Goal: Task Accomplishment & Management: Manage account settings

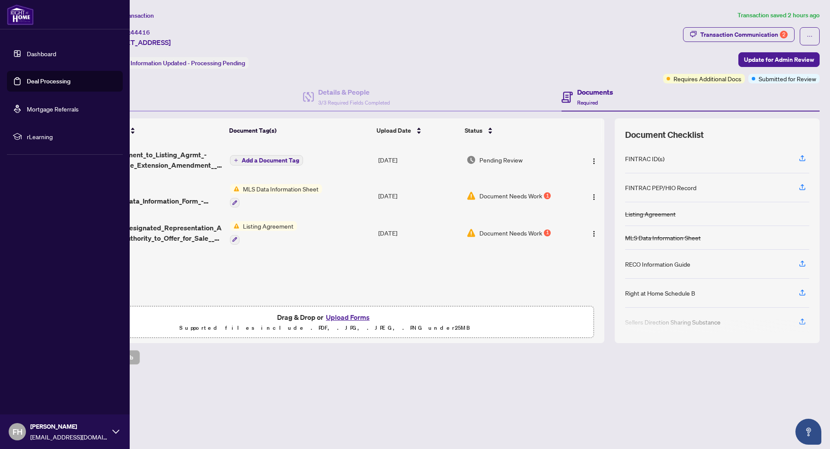
click at [44, 51] on link "Dashboard" at bounding box center [41, 54] width 29 height 8
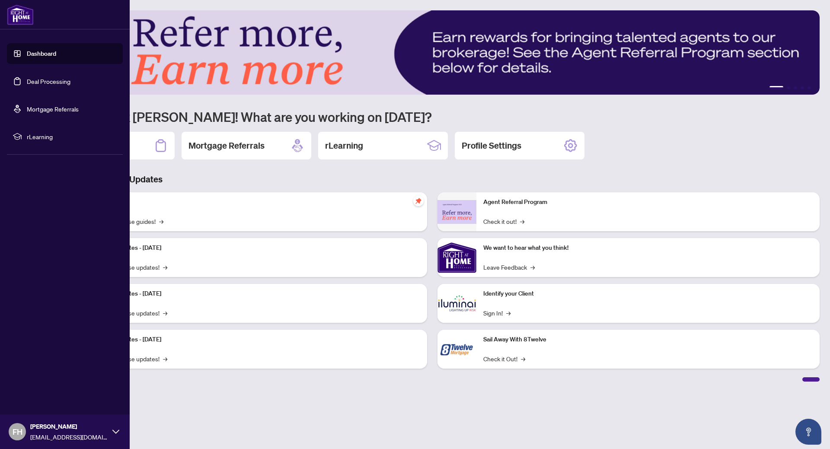
click at [47, 81] on link "Deal Processing" at bounding box center [49, 81] width 44 height 8
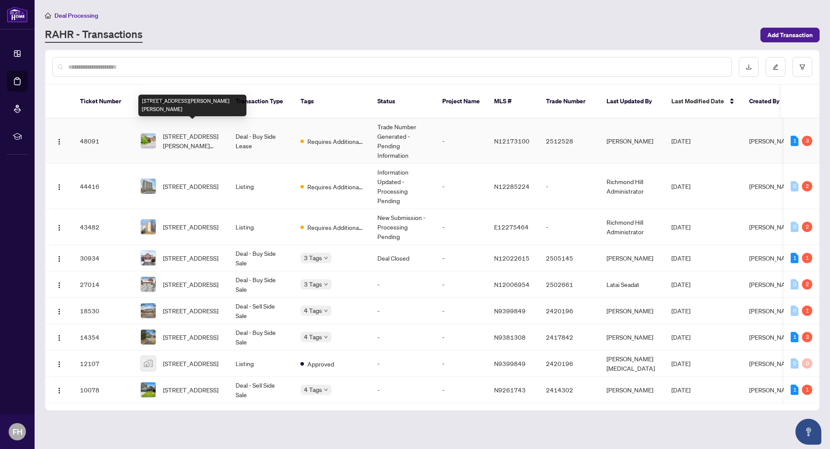
click at [178, 134] on span "[STREET_ADDRESS][PERSON_NAME][PERSON_NAME]" at bounding box center [192, 140] width 59 height 19
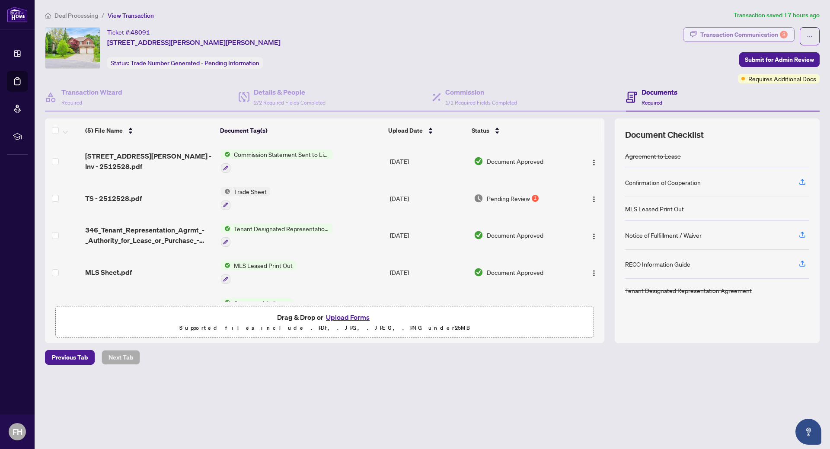
click at [743, 30] on div "Transaction Communication 3" at bounding box center [743, 35] width 87 height 14
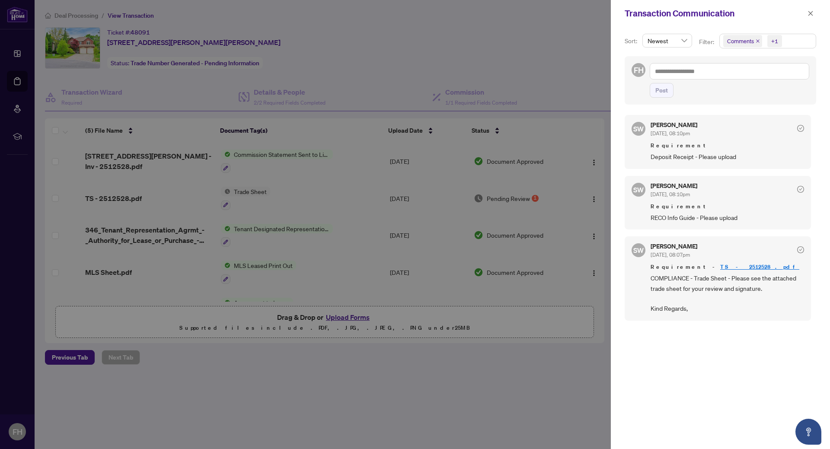
click at [166, 272] on div at bounding box center [415, 224] width 830 height 449
click at [811, 14] on icon "close" at bounding box center [810, 13] width 5 height 5
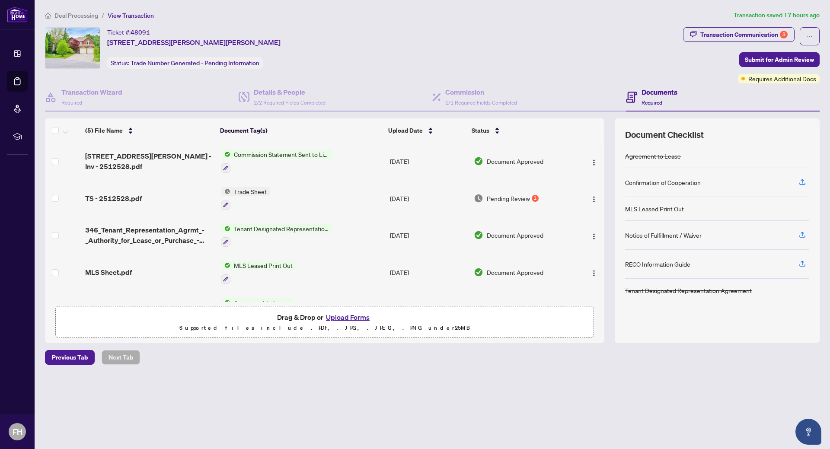
click at [239, 266] on span "MLS Leased Print Out" at bounding box center [263, 266] width 66 height 10
click at [233, 307] on span "MLS Leased Print Out" at bounding box center [252, 308] width 66 height 10
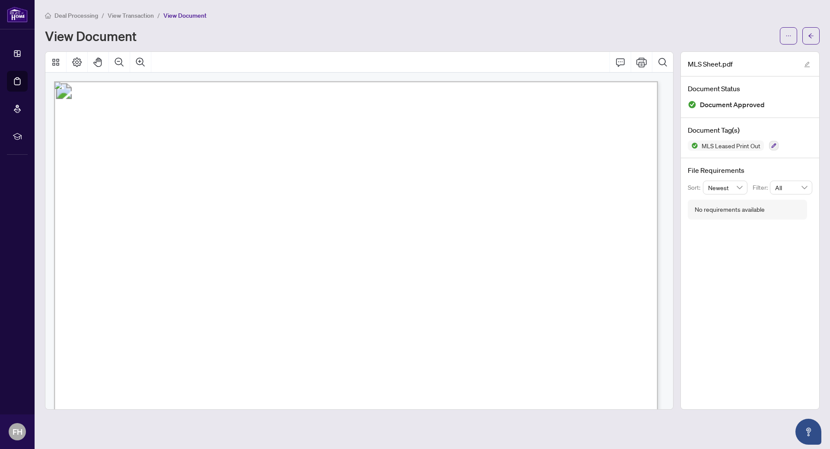
click at [134, 16] on span "View Transaction" at bounding box center [131, 16] width 46 height 8
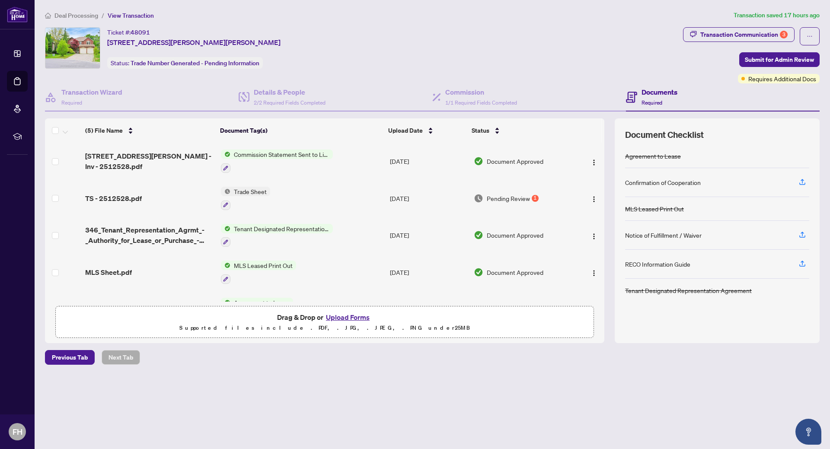
click at [253, 192] on span "Trade Sheet" at bounding box center [250, 192] width 40 height 10
click at [225, 202] on icon "button" at bounding box center [225, 204] width 5 height 5
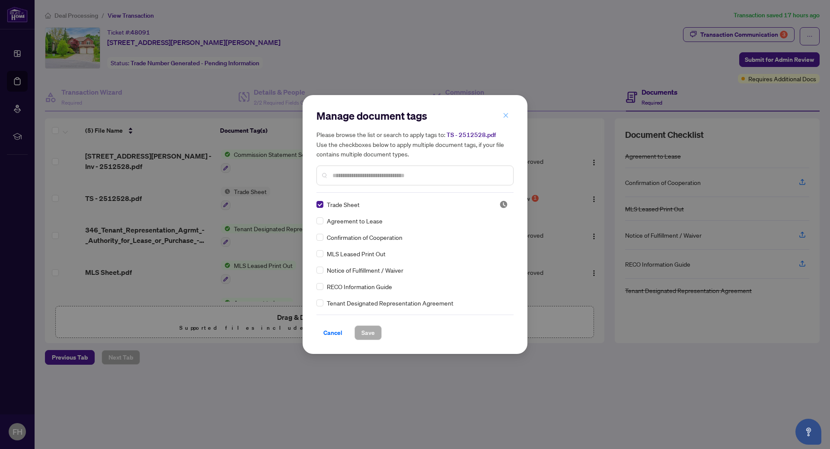
click at [508, 118] on icon "close" at bounding box center [506, 115] width 6 height 6
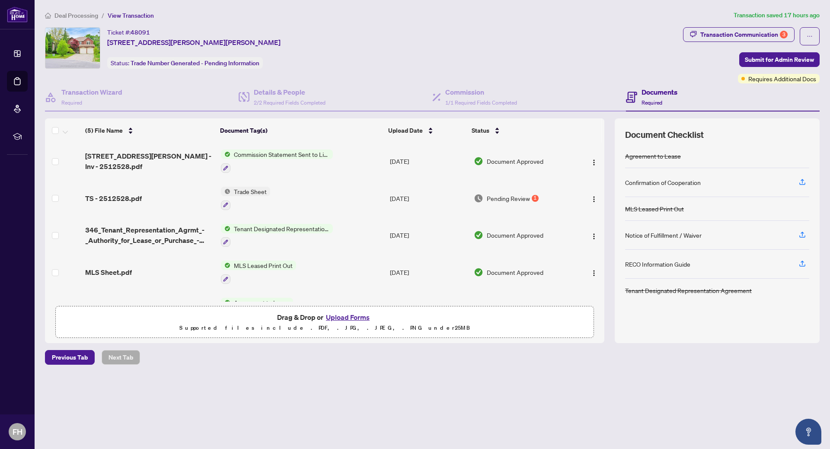
click at [242, 189] on span "Trade Sheet" at bounding box center [250, 192] width 40 height 10
click at [224, 235] on span "Trade Sheet" at bounding box center [226, 234] width 40 height 10
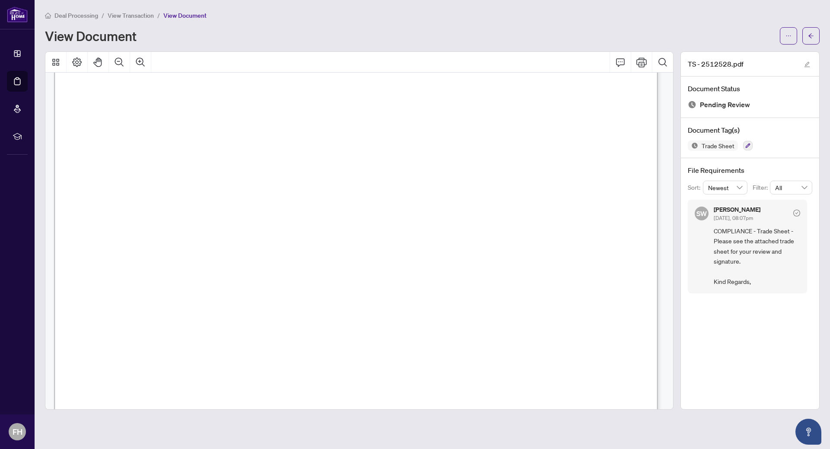
scroll to position [116, 0]
click at [791, 37] on icon "ellipsis" at bounding box center [788, 36] width 6 height 6
click at [737, 55] on span "Download" at bounding box center [757, 55] width 66 height 10
click at [137, 17] on span "View Transaction" at bounding box center [131, 16] width 46 height 8
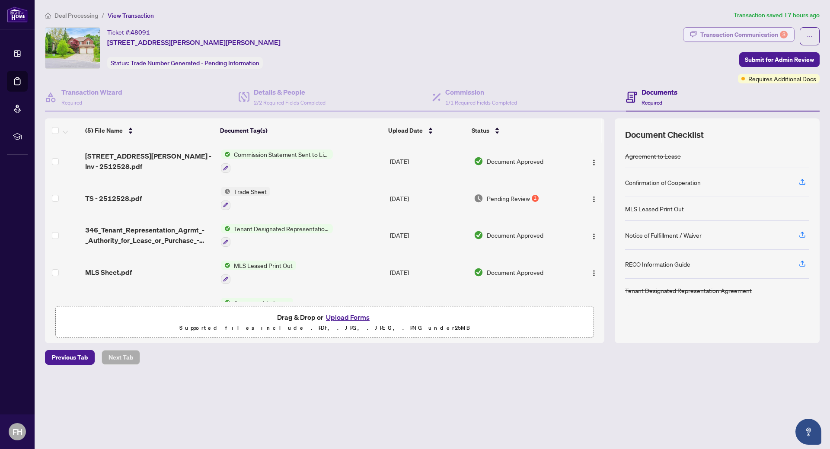
click at [759, 32] on div "Transaction Communication 3" at bounding box center [743, 35] width 87 height 14
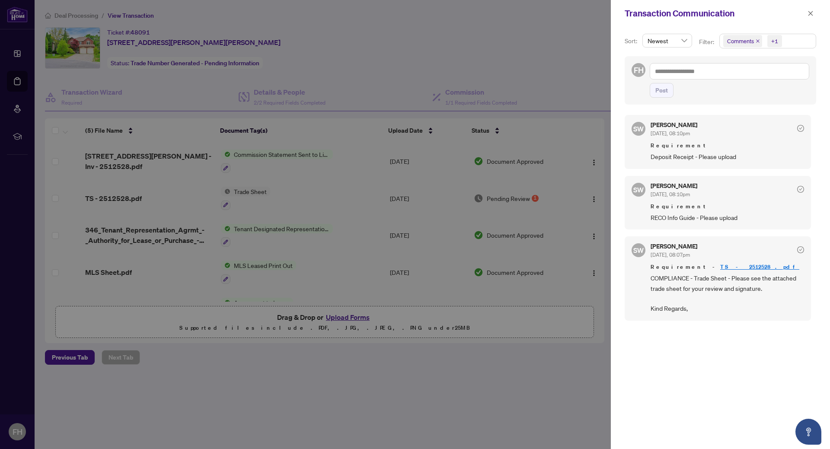
click at [697, 219] on span "RECO Info Guide - Please upload" at bounding box center [726, 218] width 153 height 10
click at [166, 142] on div at bounding box center [415, 224] width 830 height 449
click at [153, 166] on div at bounding box center [415, 224] width 830 height 449
click at [807, 13] on button "button" at bounding box center [810, 13] width 11 height 10
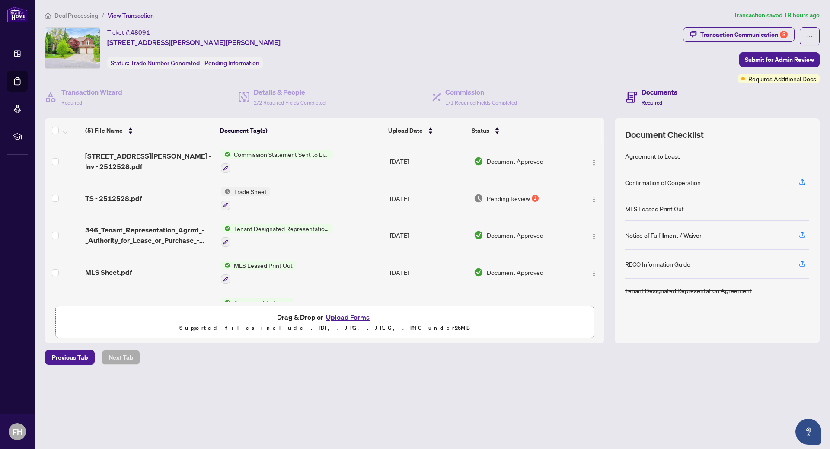
click at [240, 189] on span "Trade Sheet" at bounding box center [250, 192] width 40 height 10
click at [225, 235] on span "Trade Sheet" at bounding box center [226, 234] width 40 height 10
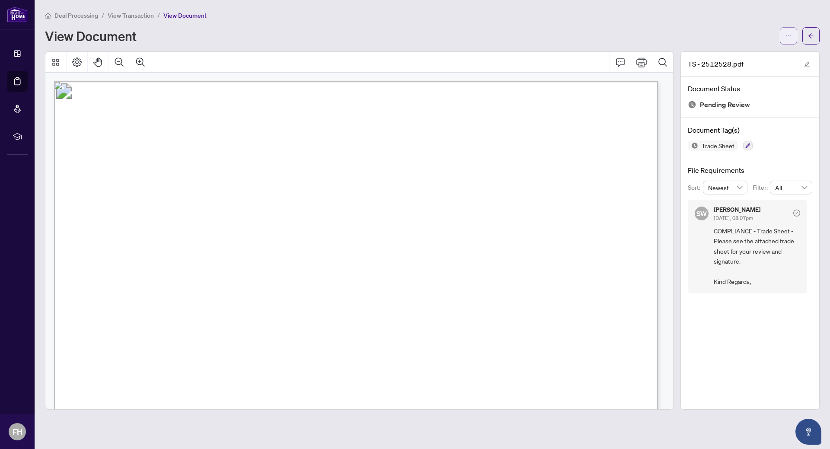
click at [792, 35] on button "button" at bounding box center [788, 35] width 17 height 17
click at [734, 55] on span "Download" at bounding box center [757, 55] width 66 height 10
click at [120, 21] on div "Deal Processing / View Transaction / View Document View Document" at bounding box center [432, 27] width 775 height 34
click at [123, 16] on span "View Transaction" at bounding box center [131, 16] width 46 height 8
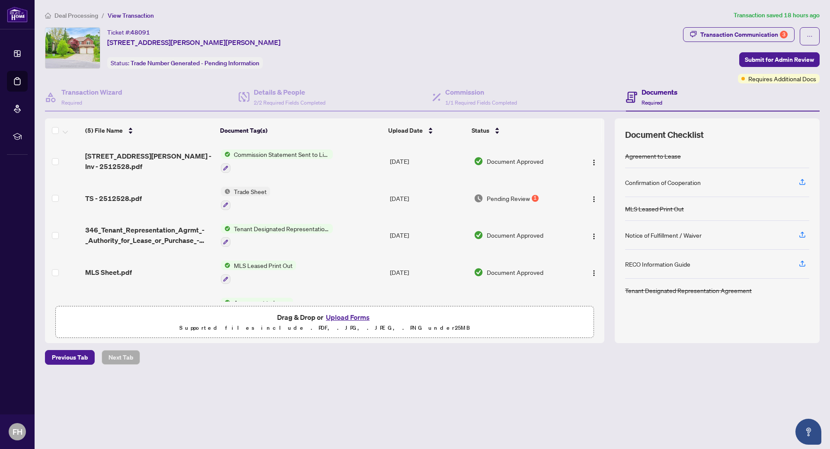
click at [348, 317] on button "Upload Forms" at bounding box center [347, 317] width 49 height 11
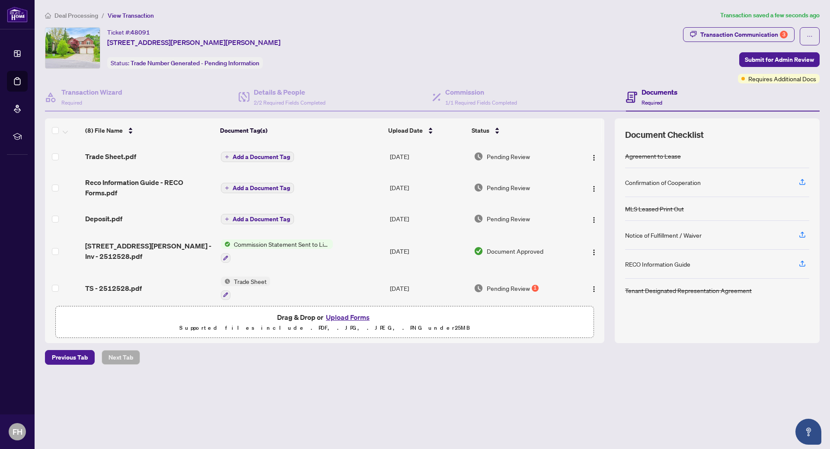
click at [254, 157] on span "Add a Document Tag" at bounding box center [261, 157] width 57 height 6
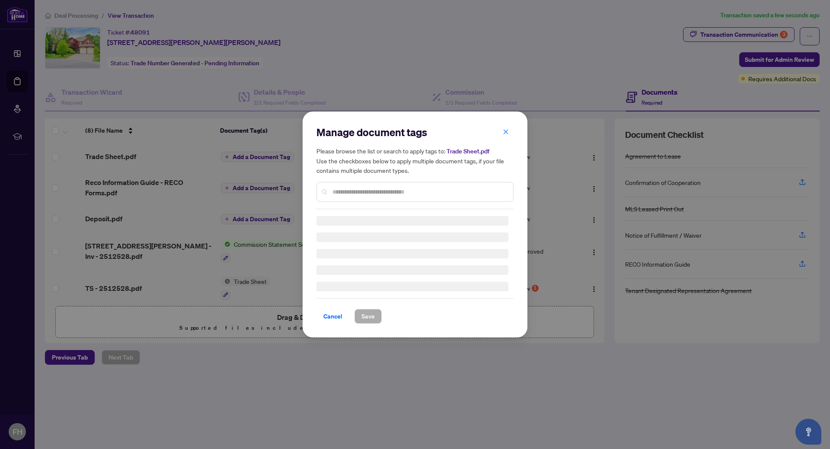
click at [342, 191] on div "Manage document tags Please browse the list or search to apply tags to: Trade S…" at bounding box center [414, 167] width 197 height 84
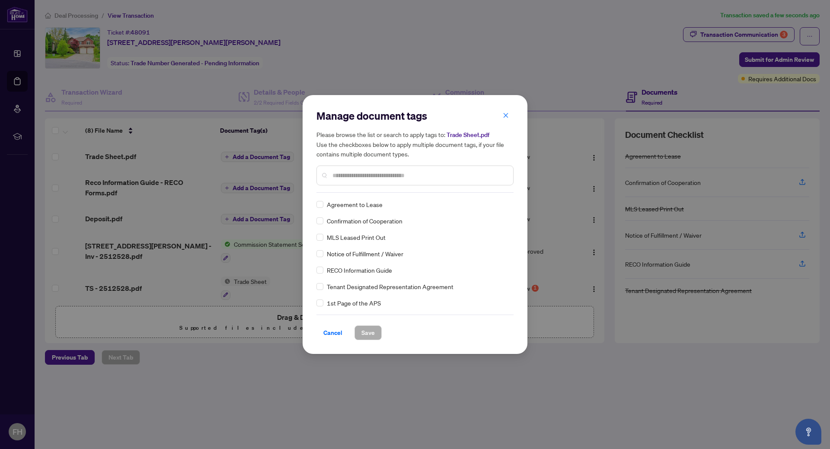
click at [351, 176] on input "text" at bounding box center [419, 176] width 174 height 10
type input "*****"
click at [371, 335] on span "Save" at bounding box center [367, 333] width 13 height 14
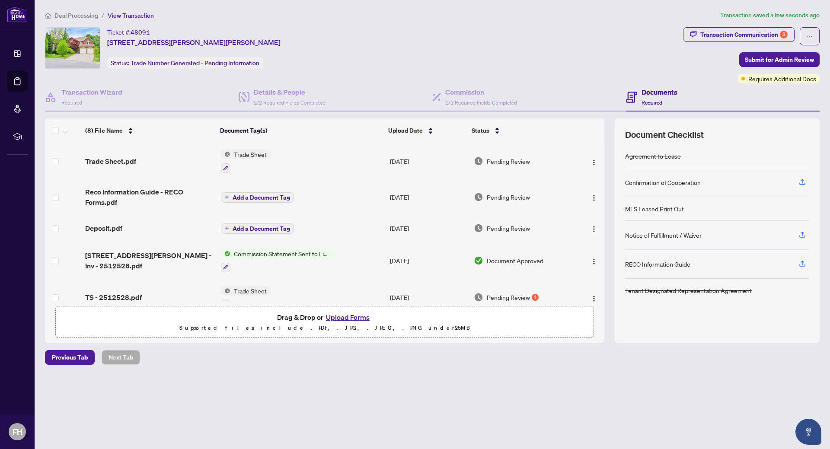
click at [245, 199] on span "Add a Document Tag" at bounding box center [261, 197] width 57 height 6
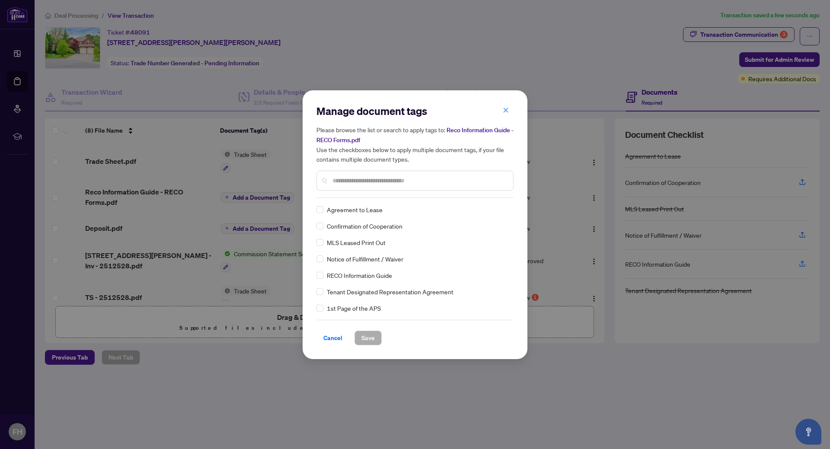
click at [351, 192] on div "Manage document tags Please browse the list or search to apply tags to: Reco In…" at bounding box center [414, 151] width 197 height 94
click at [344, 181] on input "text" at bounding box center [419, 181] width 174 height 10
type input "****"
click at [371, 338] on span "Save" at bounding box center [367, 338] width 13 height 14
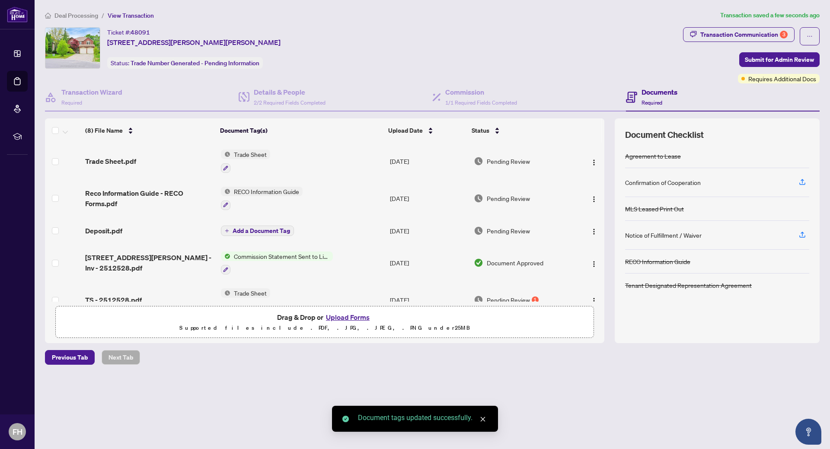
click at [245, 233] on span "Add a Document Tag" at bounding box center [261, 231] width 57 height 6
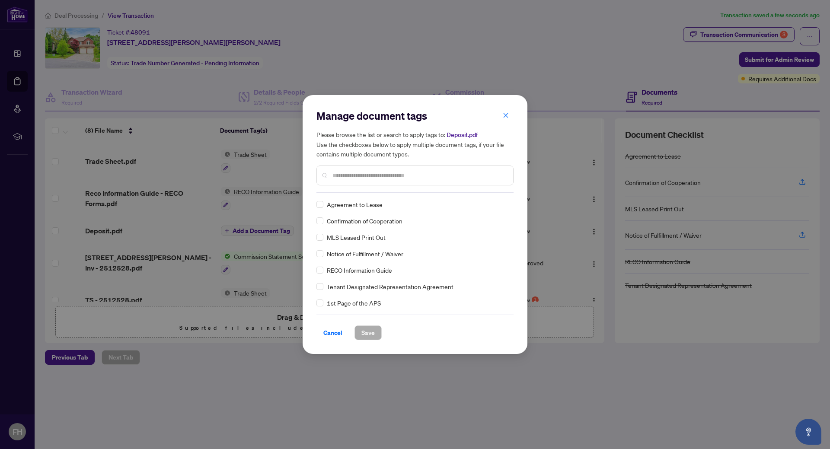
click at [343, 175] on input "text" at bounding box center [419, 176] width 174 height 10
type input "****"
click at [374, 335] on span "Save" at bounding box center [367, 333] width 13 height 14
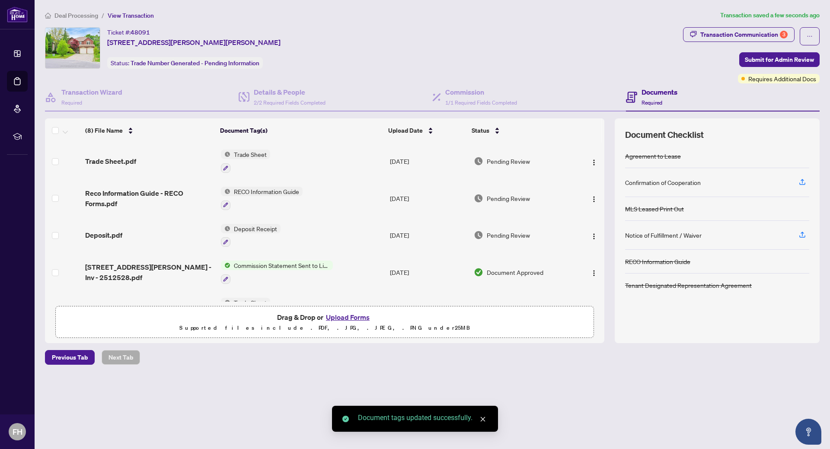
click at [248, 227] on span "Deposit Receipt" at bounding box center [255, 229] width 50 height 10
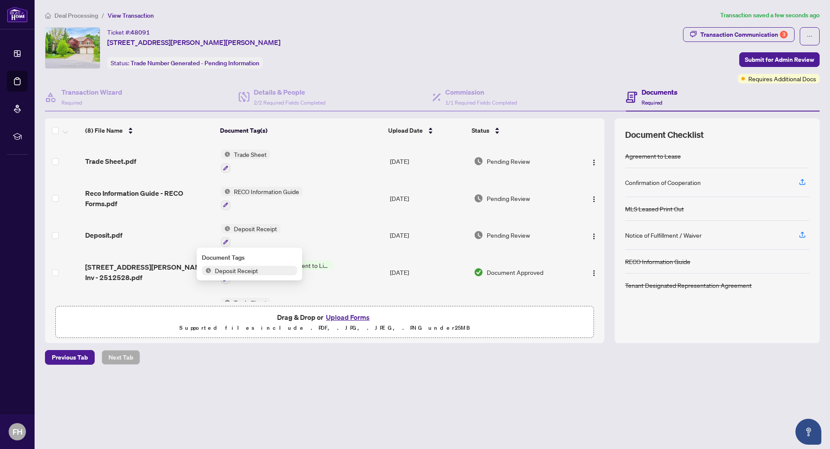
click at [224, 277] on div "Document Tags Deposit Receipt" at bounding box center [249, 264] width 105 height 33
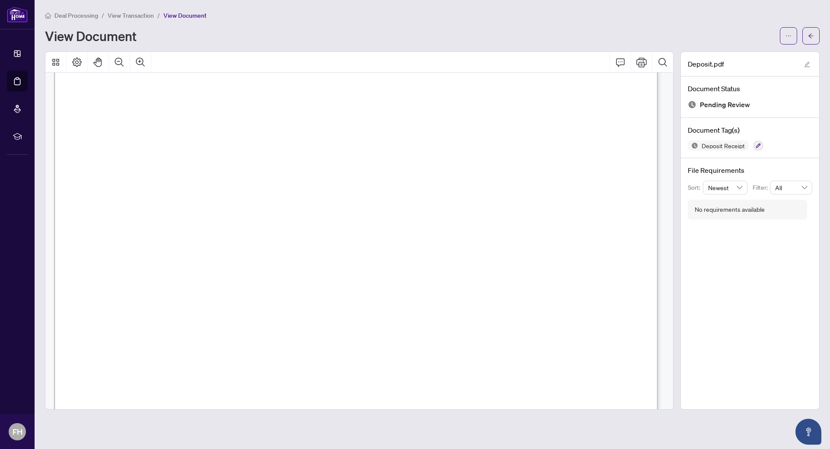
scroll to position [43, 0]
click at [124, 16] on span "View Transaction" at bounding box center [131, 16] width 46 height 8
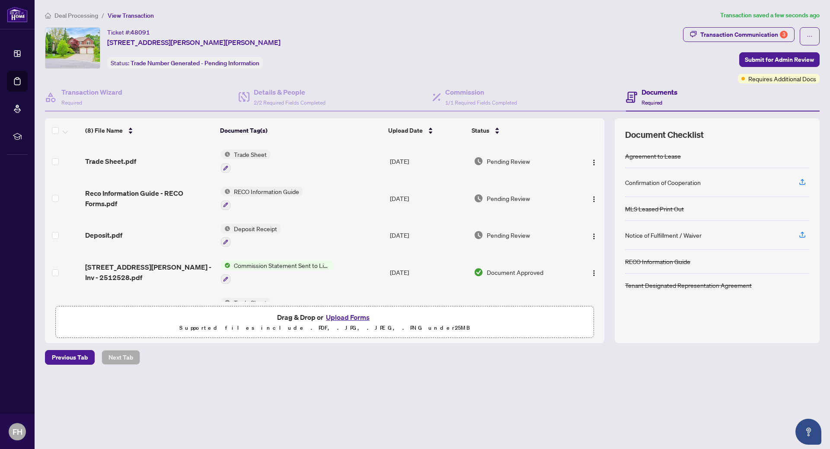
click at [270, 263] on span "Commission Statement Sent to Listing Brokerage" at bounding box center [281, 266] width 102 height 10
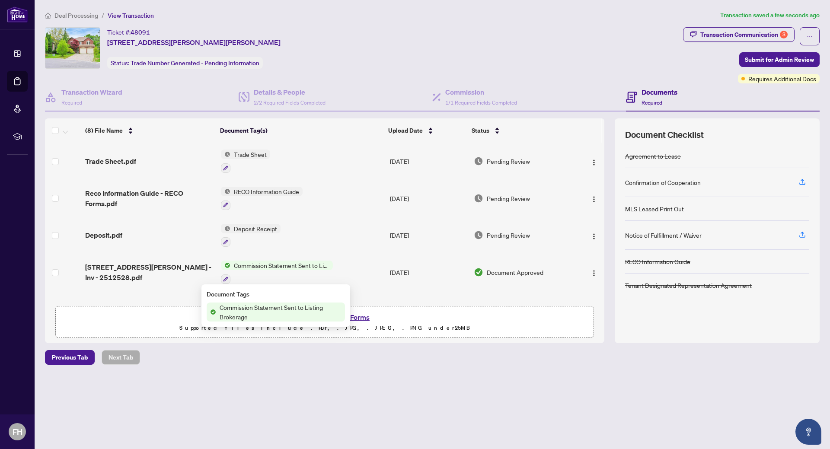
click at [251, 312] on span "Commission Statement Sent to Listing Brokerage" at bounding box center [280, 312] width 129 height 19
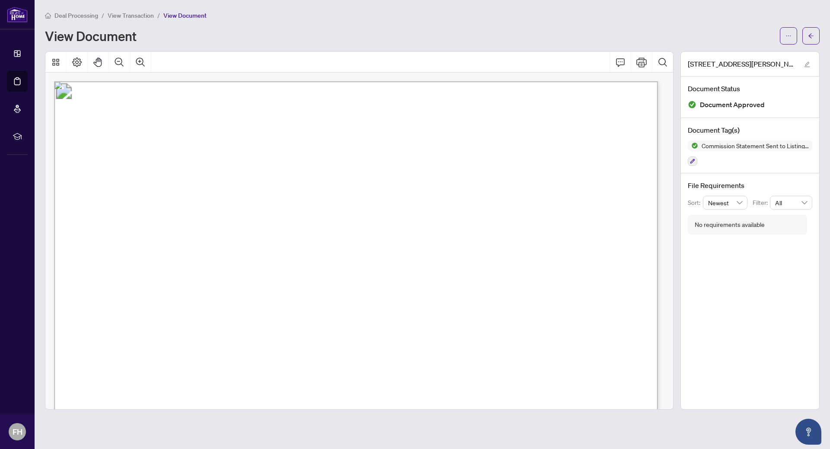
click at [129, 14] on span "View Transaction" at bounding box center [131, 16] width 46 height 8
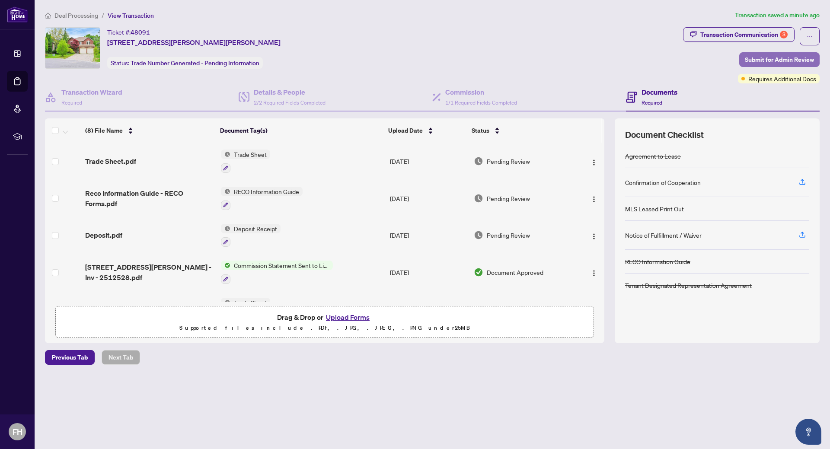
click at [768, 55] on span "Submit for Admin Review" at bounding box center [779, 60] width 69 height 14
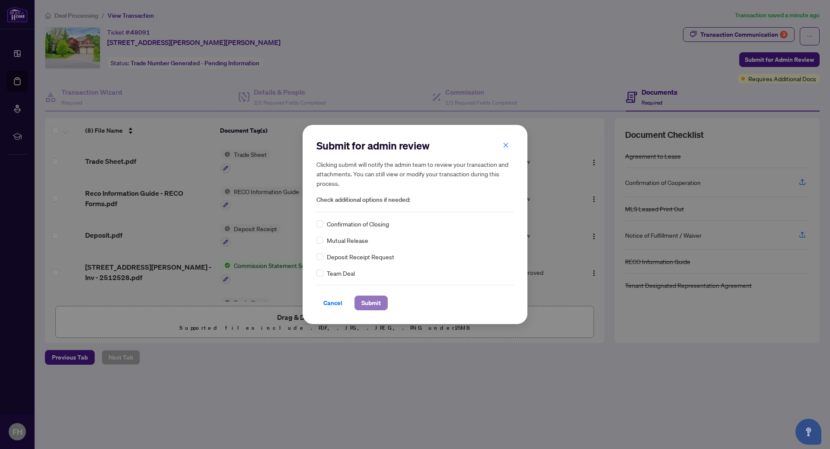
click at [376, 304] on span "Submit" at bounding box center [370, 303] width 19 height 14
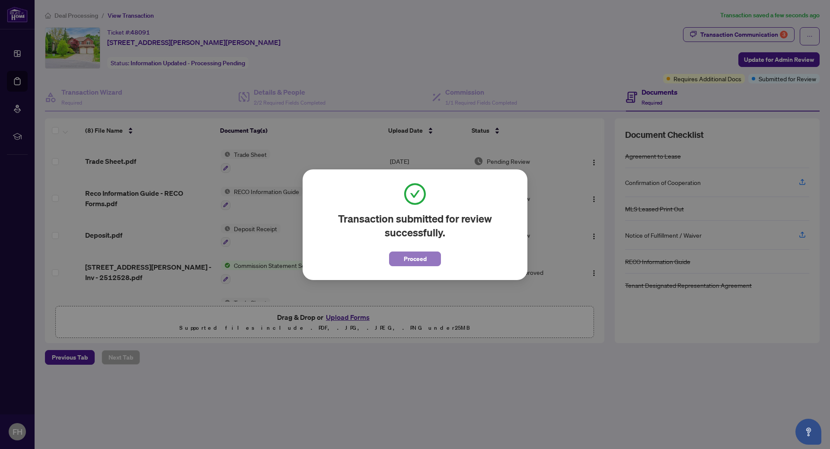
click at [418, 259] on span "Proceed" at bounding box center [415, 259] width 23 height 14
